Goal: Find specific page/section: Find specific page/section

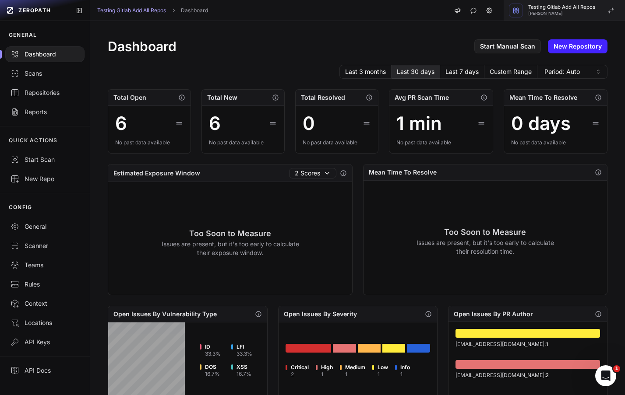
click at [593, 7] on span "Testing Gitlab Add All Repos" at bounding box center [561, 7] width 67 height 5
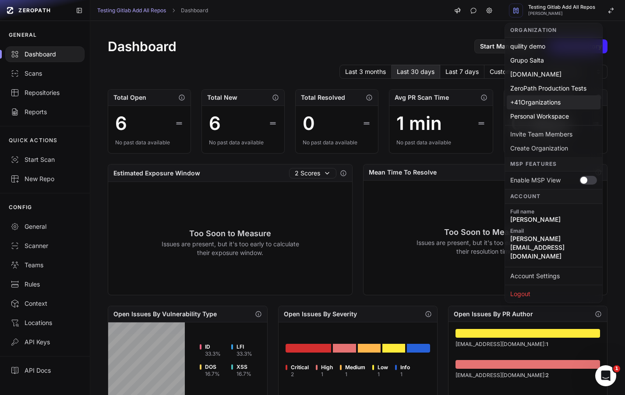
click at [545, 102] on div "+ 41 Organizations" at bounding box center [553, 102] width 94 height 14
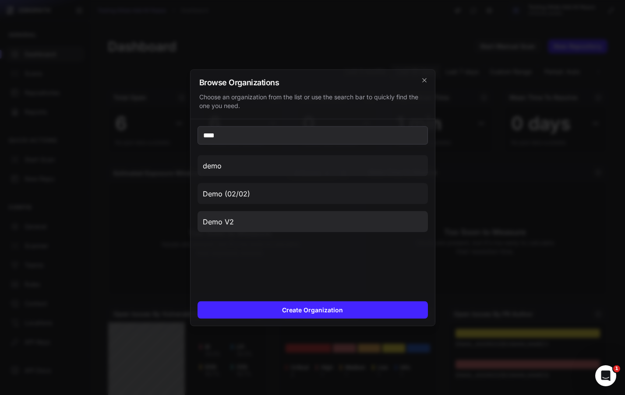
type input "****"
click at [321, 221] on button "Demo V2" at bounding box center [312, 221] width 230 height 21
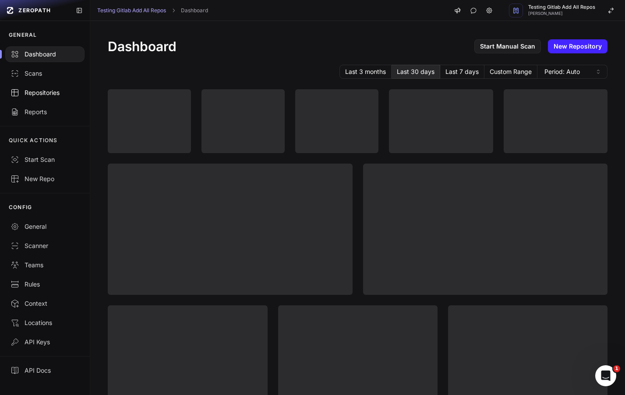
click at [26, 91] on div "Repositories" at bounding box center [45, 92] width 69 height 9
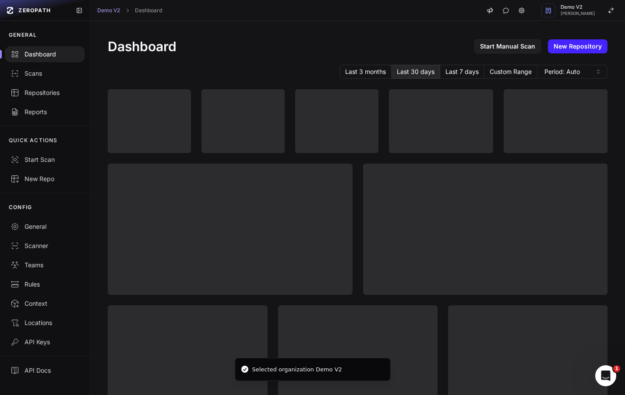
click at [271, 76] on div "Last 3 months Last 30 days Last 7 days Custom Range Period: Auto" at bounding box center [357, 72] width 499 height 14
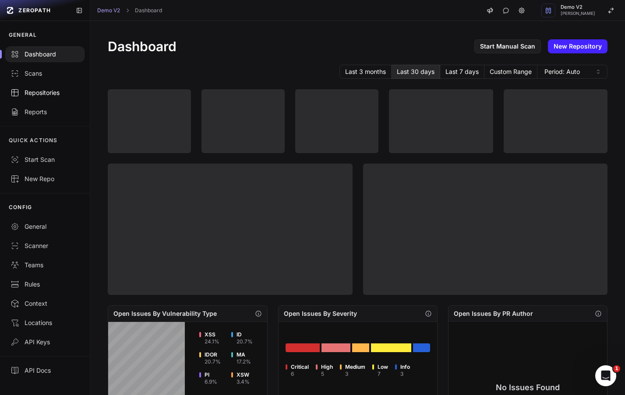
click at [56, 94] on div "Repositories" at bounding box center [45, 92] width 69 height 9
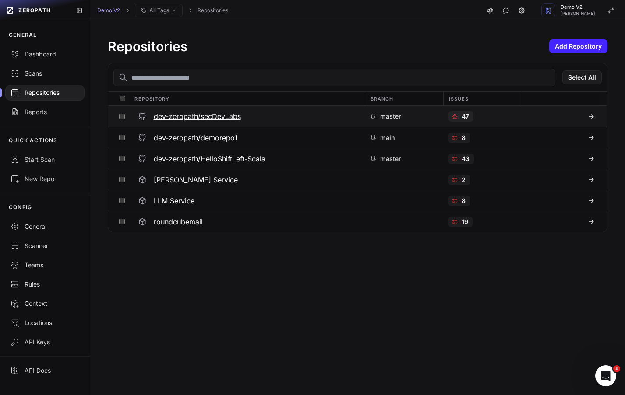
click at [209, 119] on h3 "dev-zeropath/secDevLabs" at bounding box center [197, 116] width 87 height 11
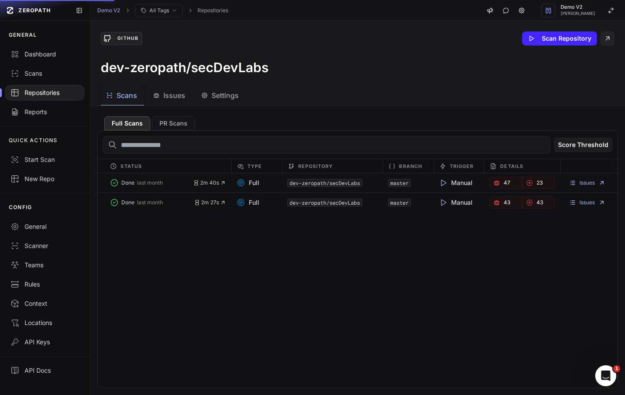
click at [166, 94] on span "Issues" at bounding box center [174, 95] width 22 height 11
